Goal: Navigation & Orientation: Find specific page/section

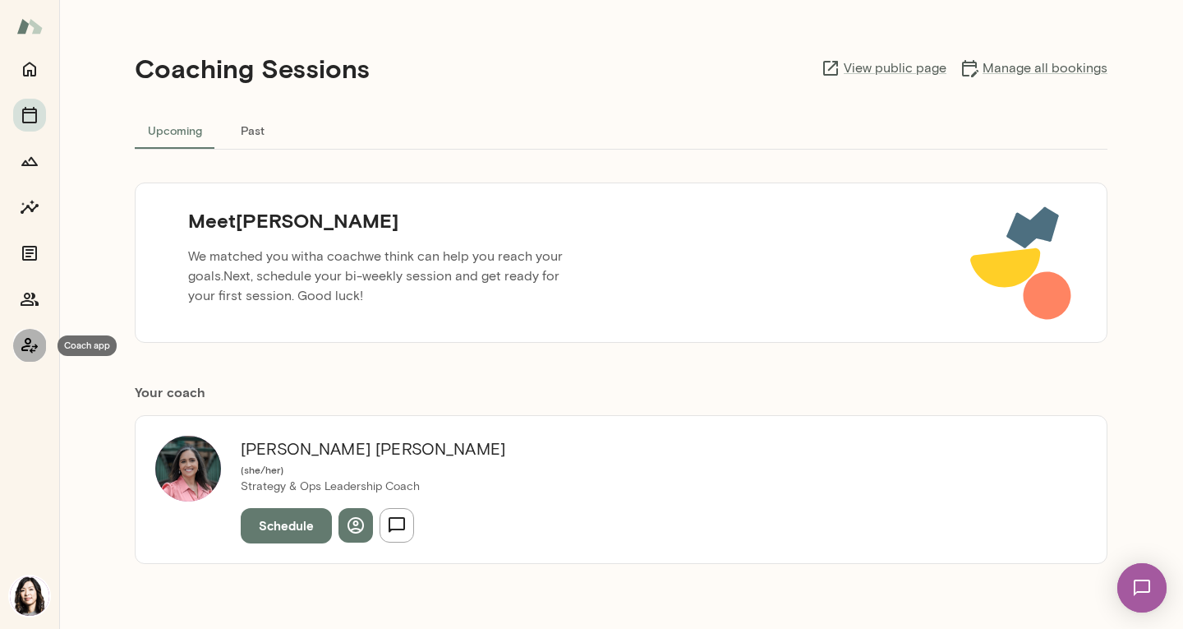
click at [21, 342] on icon "Coach app" at bounding box center [30, 345] width 20 height 20
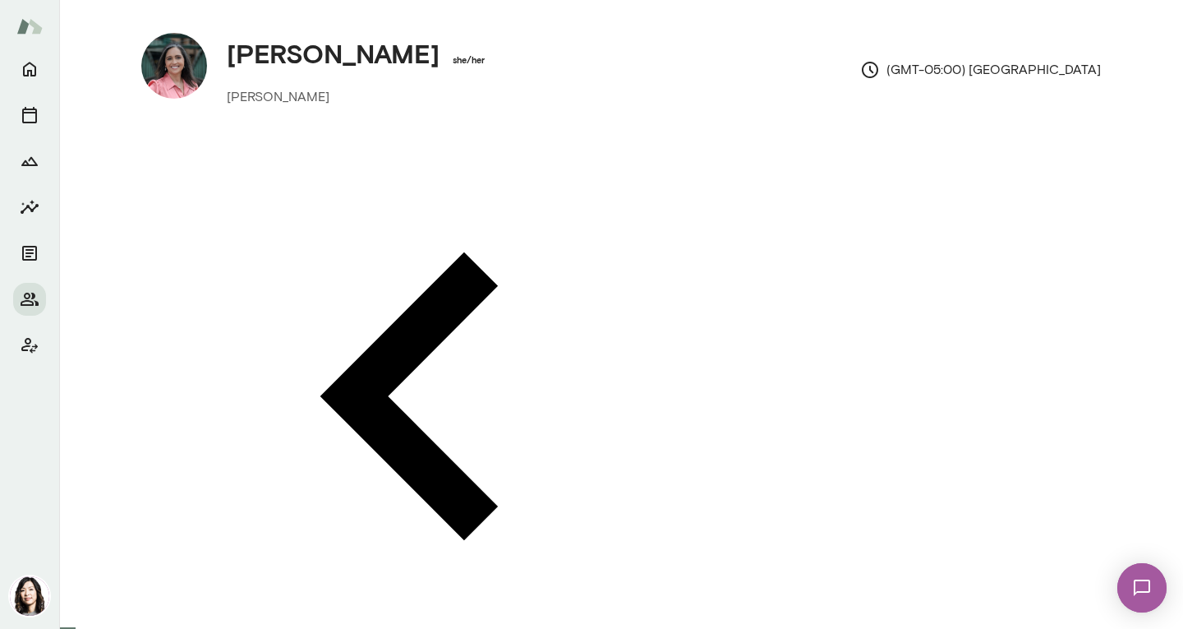
click at [168, 76] on img at bounding box center [174, 66] width 66 height 66
click at [29, 73] on icon "Home" at bounding box center [30, 69] width 20 height 20
